Goal: Information Seeking & Learning: Learn about a topic

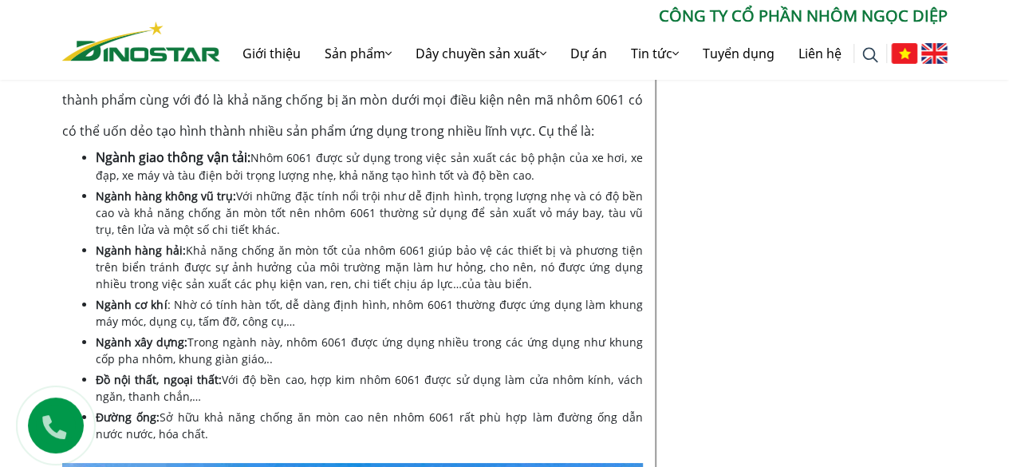
scroll to position [2872, 0]
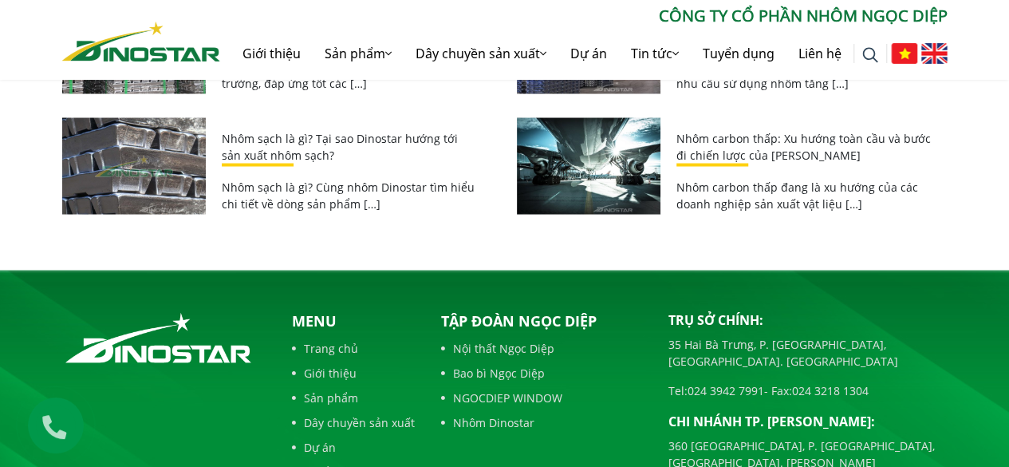
scroll to position [4627, 0]
